Goal: Transaction & Acquisition: Purchase product/service

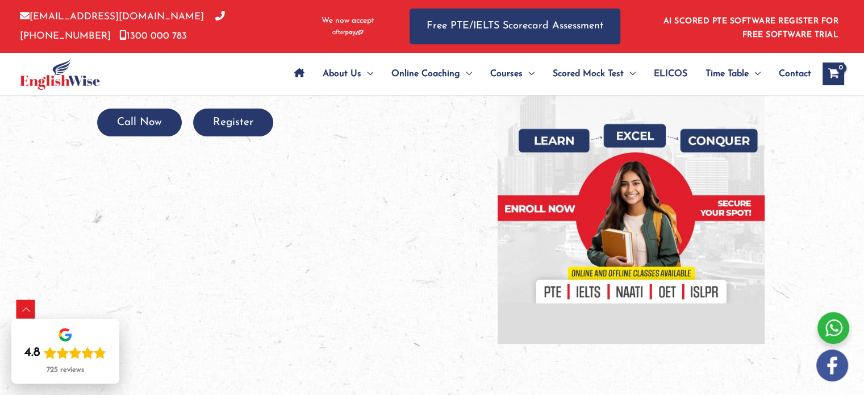
scroll to position [227, 0]
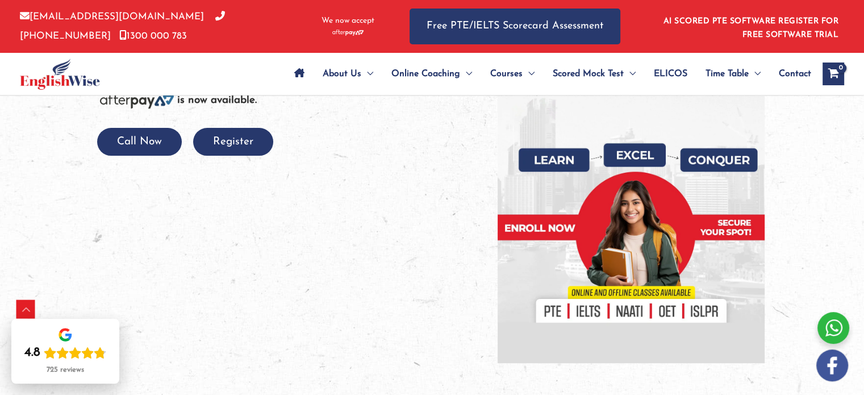
click at [239, 124] on div at bounding box center [290, 119] width 381 height 18
click at [245, 147] on button "Register" at bounding box center [233, 142] width 80 height 28
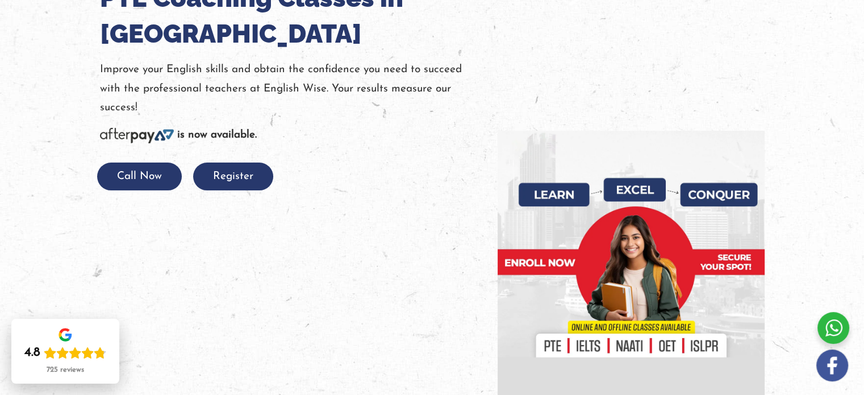
scroll to position [227, 0]
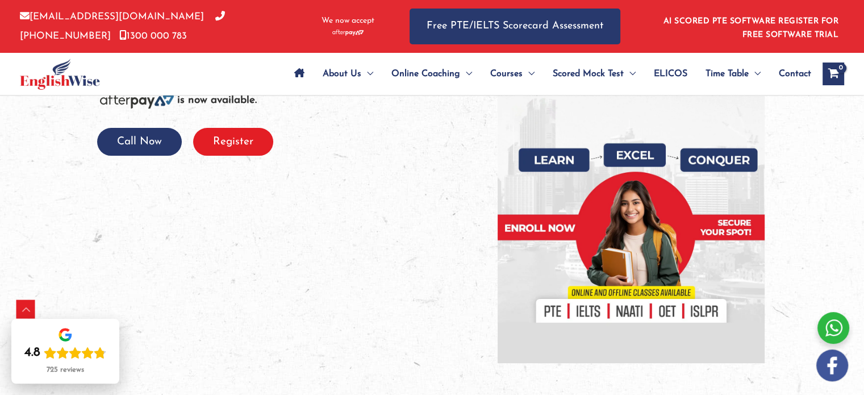
click at [263, 135] on button "Register" at bounding box center [233, 142] width 80 height 28
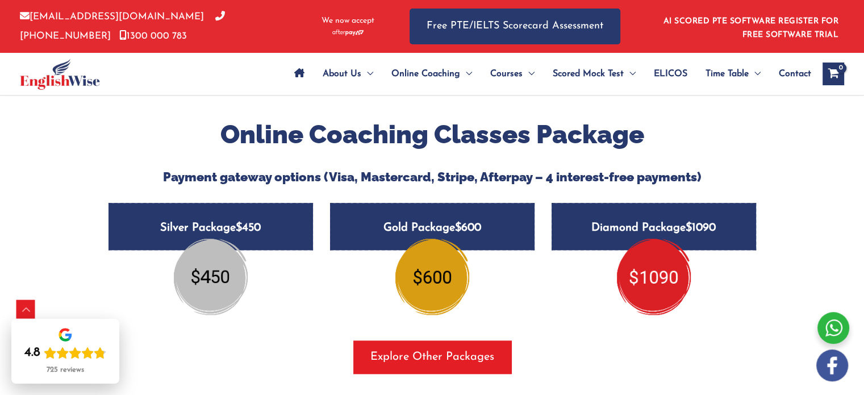
scroll to position [966, 0]
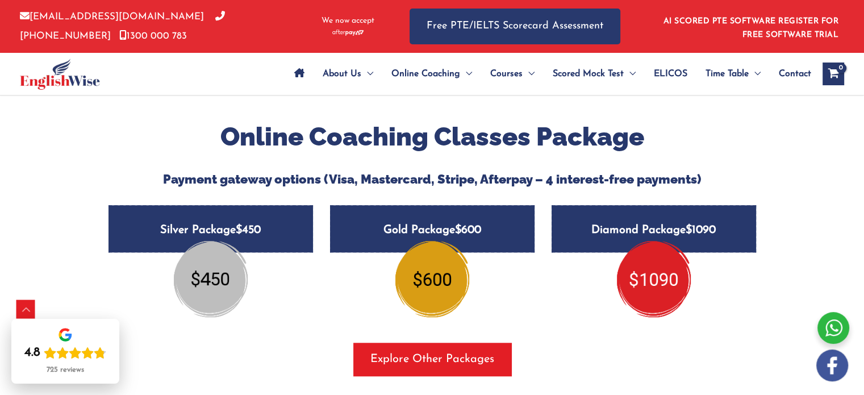
click at [232, 205] on h5 "Silver Package $450" at bounding box center [211, 228] width 205 height 47
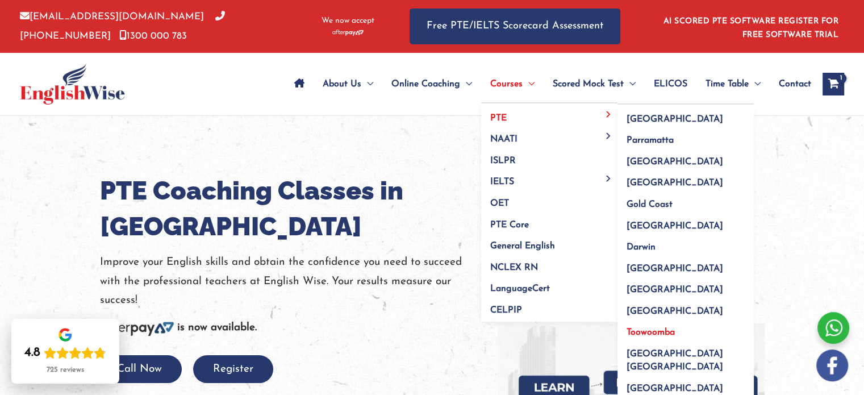
click at [650, 329] on span "Toowoomba" at bounding box center [651, 332] width 48 height 9
